Goal: Transaction & Acquisition: Purchase product/service

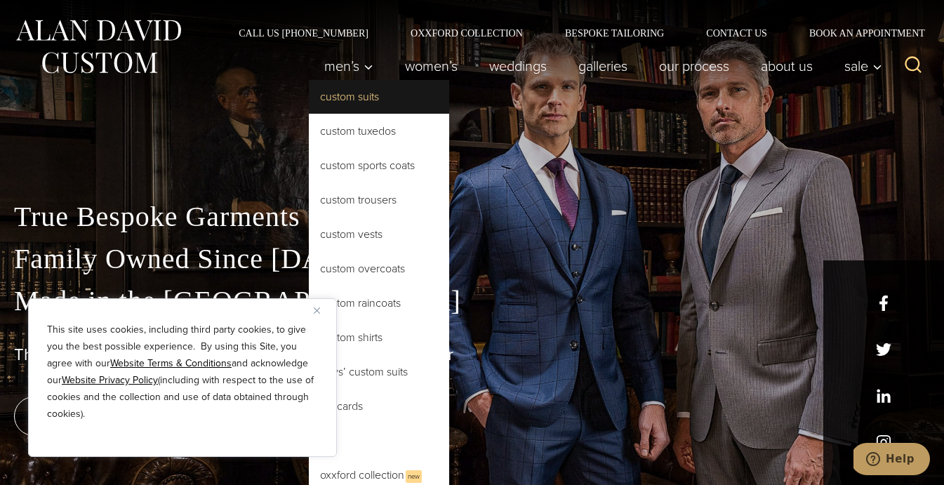
click at [343, 101] on link "Custom Suits" at bounding box center [379, 97] width 140 height 34
